Goal: Communication & Community: Answer question/provide support

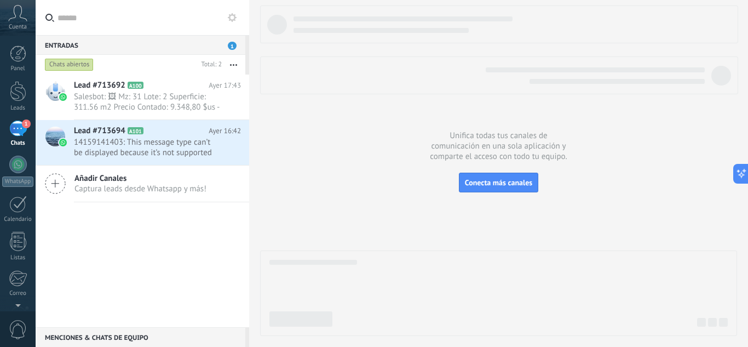
scroll to position [16, 0]
click at [15, 125] on div "1" at bounding box center [18, 128] width 18 height 16
click at [127, 105] on span "Salesbot: 🖼 Mz: 31 Lote: 2 Superficie: 311.56 m2 Precio Contado: 9.348,80 $us -…" at bounding box center [147, 101] width 146 height 21
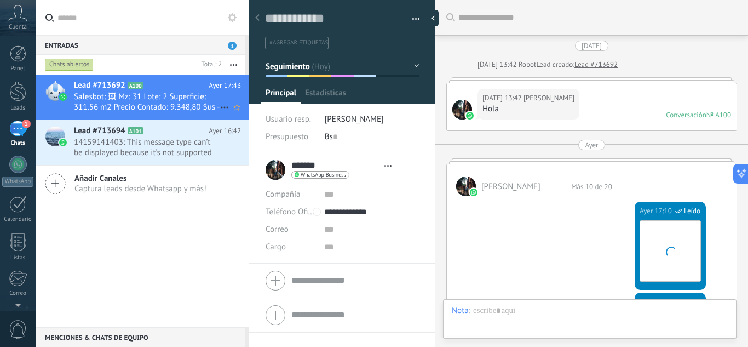
type textarea "**********"
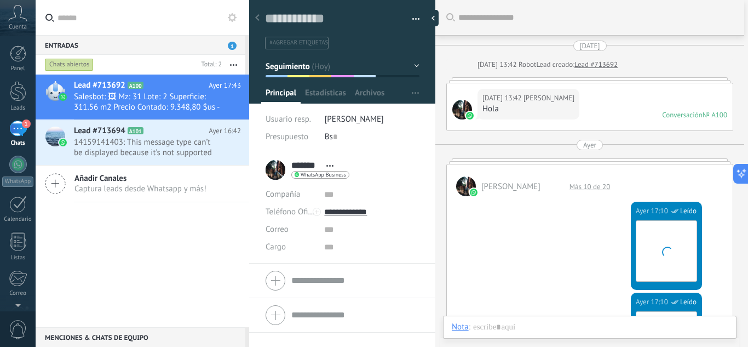
scroll to position [16, 0]
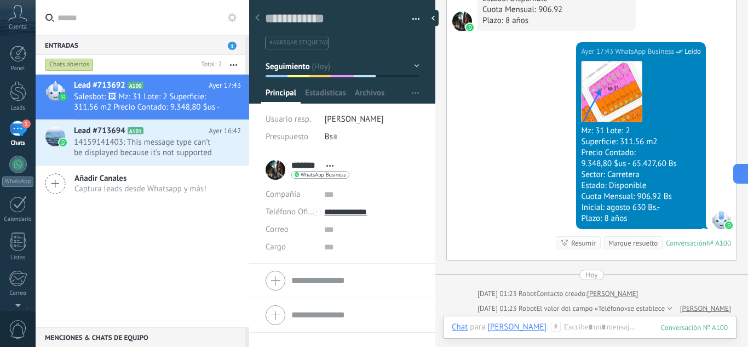
click at [260, 17] on div at bounding box center [257, 18] width 15 height 21
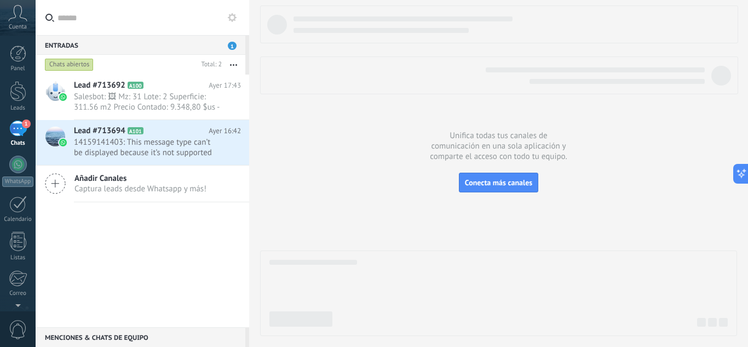
click at [12, 127] on div "1" at bounding box center [18, 128] width 18 height 16
click at [22, 129] on div "1" at bounding box center [18, 128] width 18 height 16
click at [15, 50] on div at bounding box center [18, 53] width 16 height 16
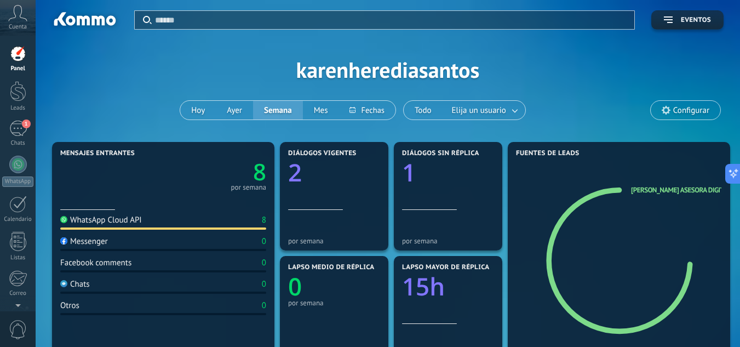
click at [125, 221] on div "WhatsApp Cloud API" at bounding box center [101, 220] width 82 height 10
click at [18, 127] on div "1" at bounding box center [18, 128] width 18 height 16
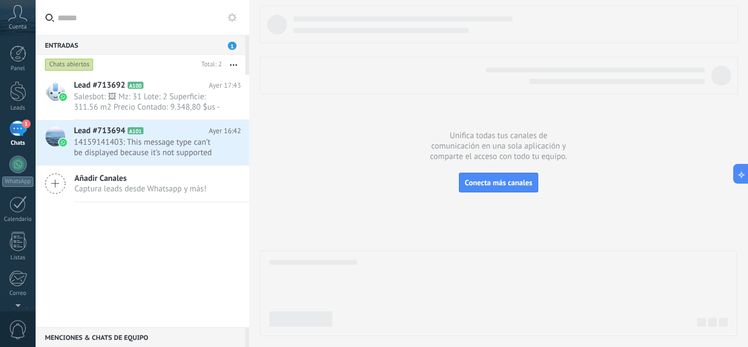
click at [18, 127] on div "1" at bounding box center [18, 128] width 18 height 16
click at [73, 69] on div "Chats abiertos" at bounding box center [69, 64] width 49 height 13
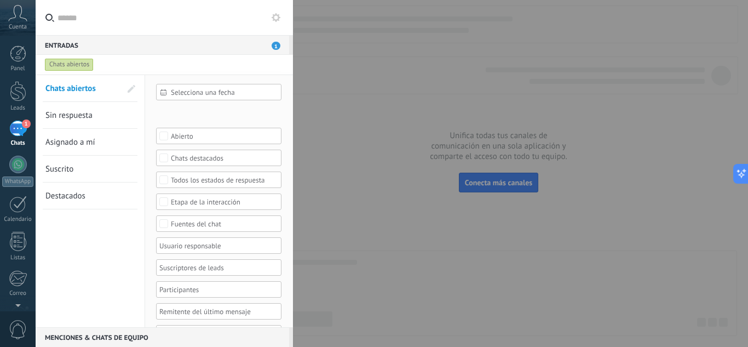
click at [73, 69] on div "Chats abiertos" at bounding box center [69, 64] width 49 height 13
click at [18, 58] on div at bounding box center [18, 53] width 16 height 16
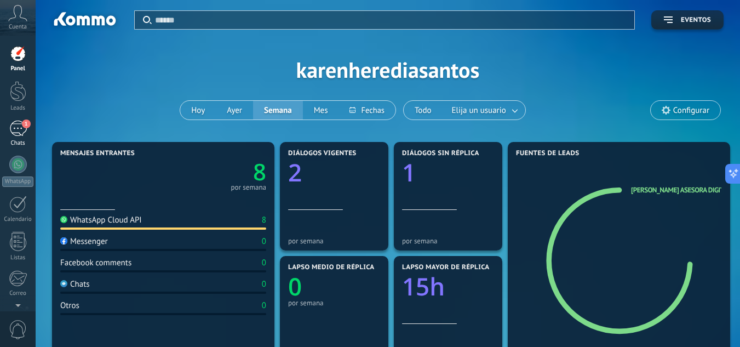
click at [22, 123] on span "1" at bounding box center [26, 123] width 9 height 9
